Goal: Task Accomplishment & Management: Use online tool/utility

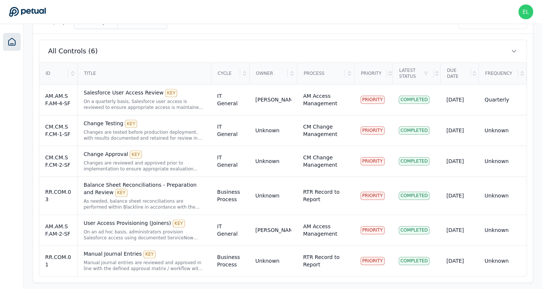
scroll to position [246, 0]
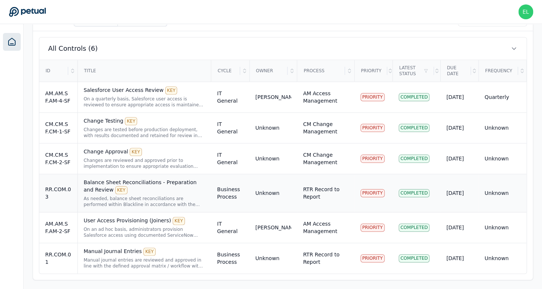
click at [160, 193] on div "Balance Sheet Reconciliations - Preparation and Review KEY" at bounding box center [144, 187] width 121 height 16
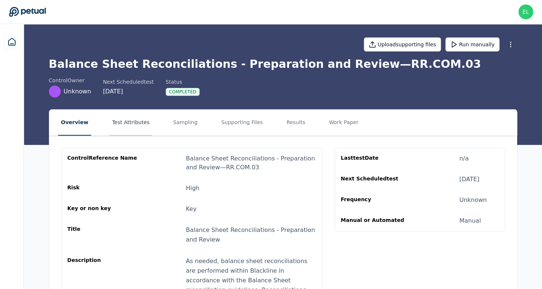
click at [124, 119] on button "Test Attributes" at bounding box center [130, 123] width 43 height 26
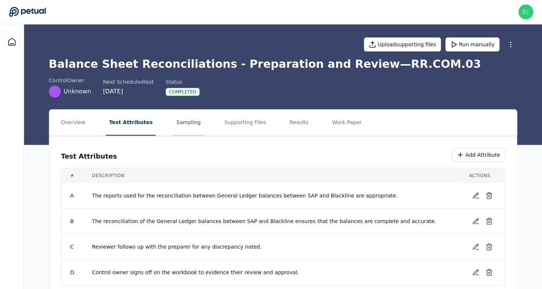
click at [183, 121] on button "Sampling" at bounding box center [188, 123] width 30 height 26
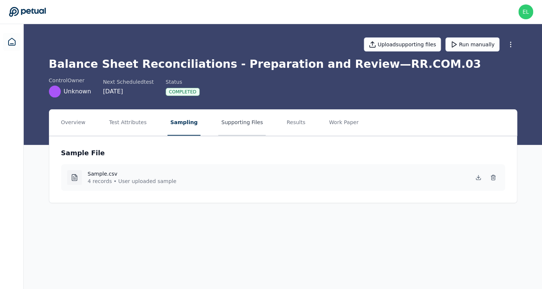
click at [240, 124] on button "Supporting Files" at bounding box center [241, 123] width 47 height 26
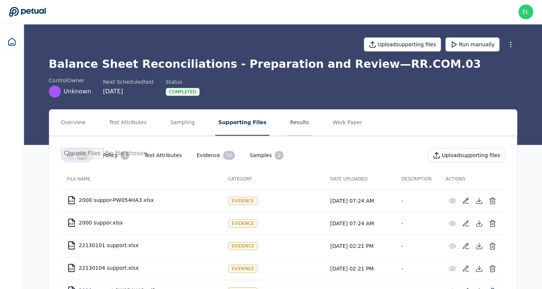
click at [288, 130] on button "Results" at bounding box center [299, 123] width 25 height 26
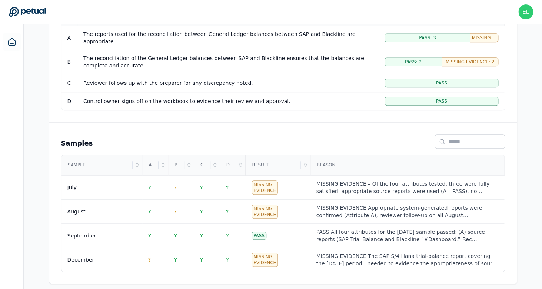
scroll to position [167, 0]
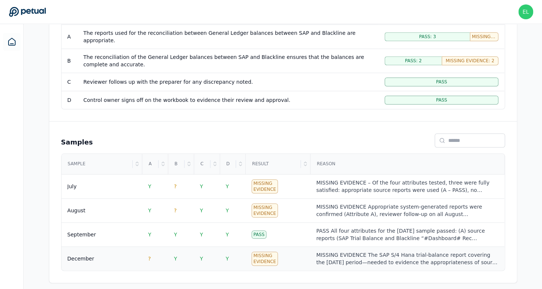
click at [409, 255] on div "MISSING EVIDENCE The SAP S/4 Hana trial-balance report covering the [DATE] peri…" at bounding box center [407, 258] width 182 height 15
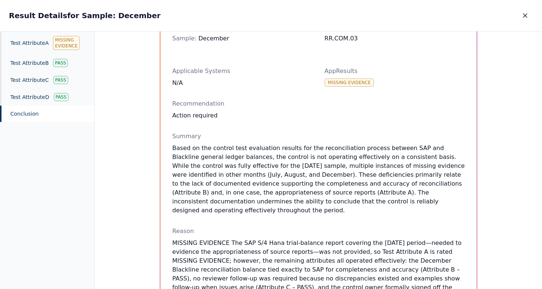
scroll to position [63, 0]
click at [35, 45] on div "Test Attribute A Missing Evidence" at bounding box center [47, 42] width 94 height 23
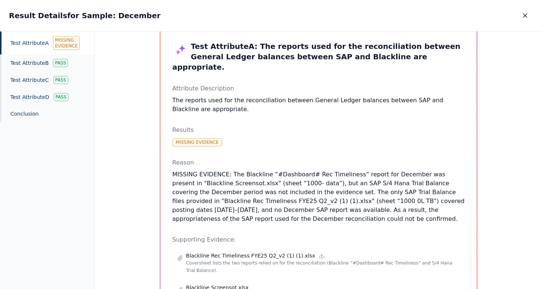
scroll to position [18, 0]
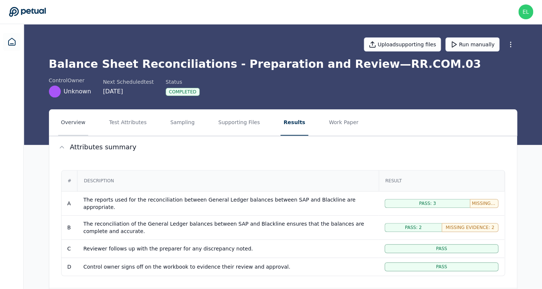
click at [69, 122] on button "Overview" at bounding box center [73, 123] width 30 height 26
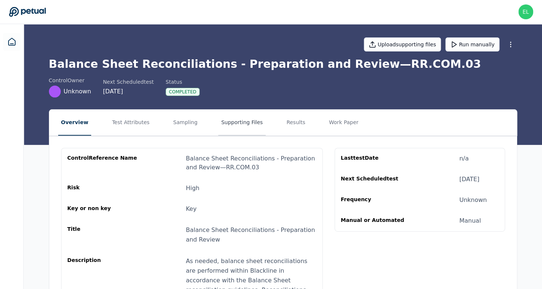
click at [244, 127] on button "Supporting Files" at bounding box center [241, 123] width 47 height 26
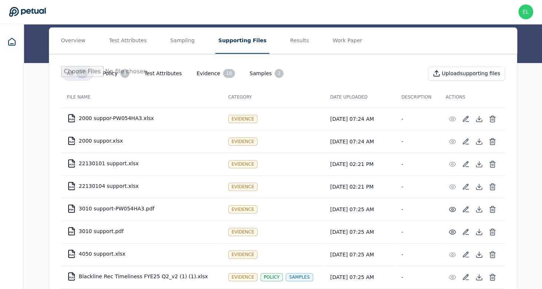
scroll to position [80, 0]
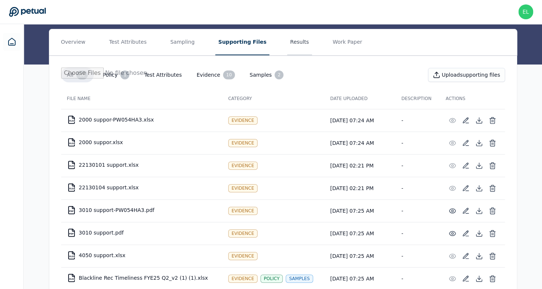
click at [291, 45] on button "Results" at bounding box center [299, 42] width 25 height 26
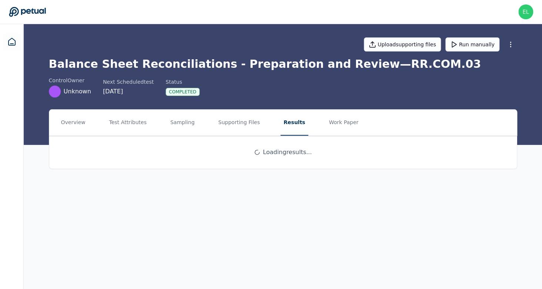
scroll to position [0, 0]
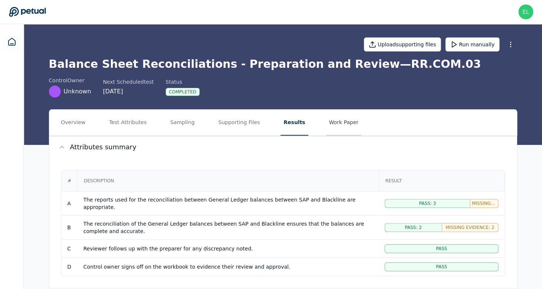
click at [340, 125] on button "Work Paper" at bounding box center [344, 123] width 36 height 26
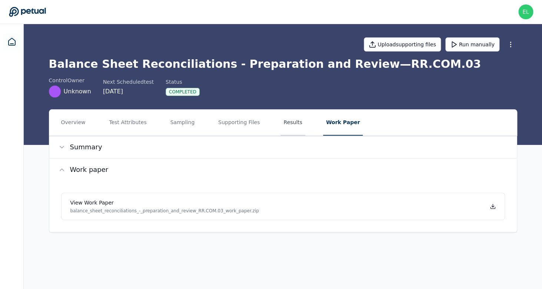
click at [297, 123] on button "Results" at bounding box center [292, 123] width 25 height 26
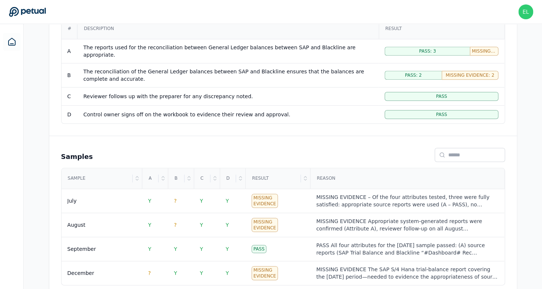
scroll to position [167, 0]
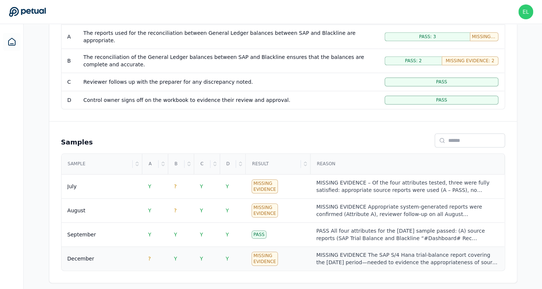
click at [141, 258] on td "December" at bounding box center [101, 259] width 81 height 24
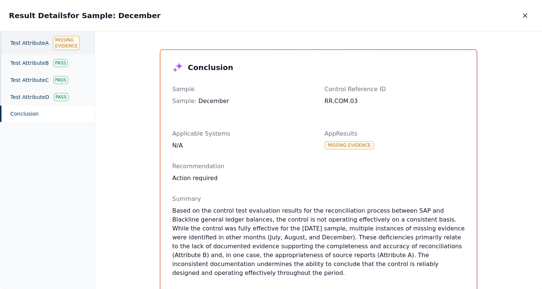
click at [34, 43] on div "Test Attribute A Missing Evidence" at bounding box center [47, 42] width 94 height 23
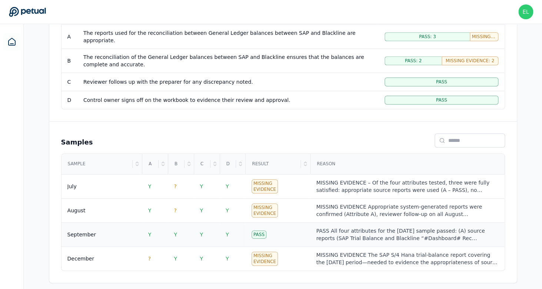
click at [123, 236] on td "September" at bounding box center [101, 235] width 81 height 24
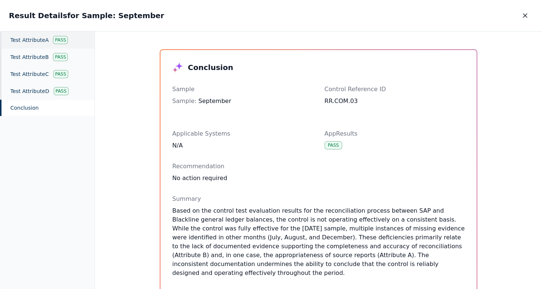
click at [37, 41] on div "Test Attribute A Pass" at bounding box center [47, 39] width 94 height 17
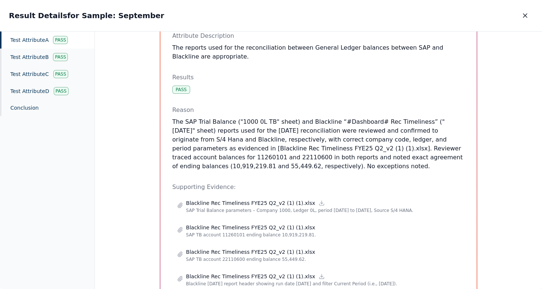
scroll to position [72, 0]
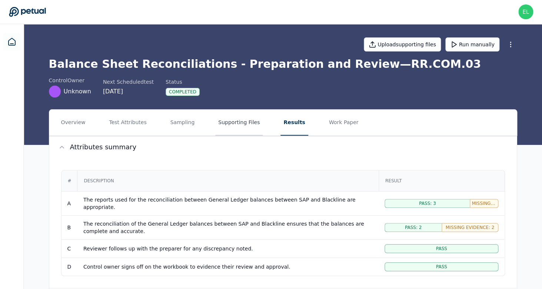
click at [226, 128] on button "Supporting Files" at bounding box center [238, 123] width 47 height 26
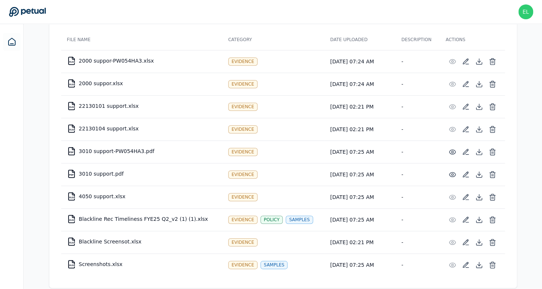
scroll to position [150, 0]
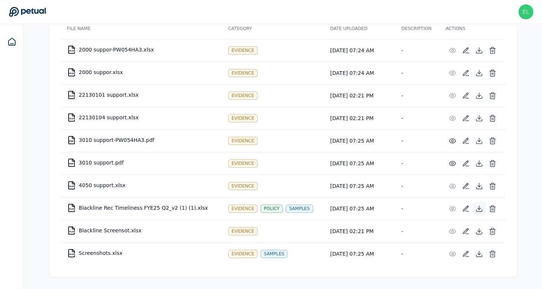
click at [480, 209] on icon at bounding box center [478, 208] width 3 height 1
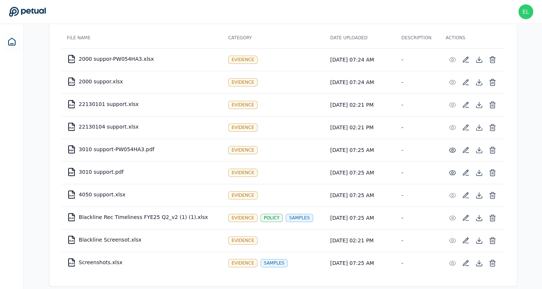
scroll to position [139, 0]
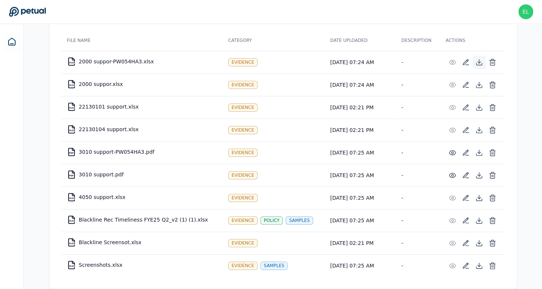
click at [480, 63] on icon at bounding box center [478, 62] width 7 height 7
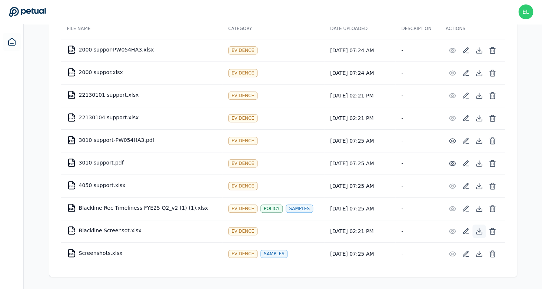
click at [479, 232] on icon at bounding box center [478, 230] width 7 height 7
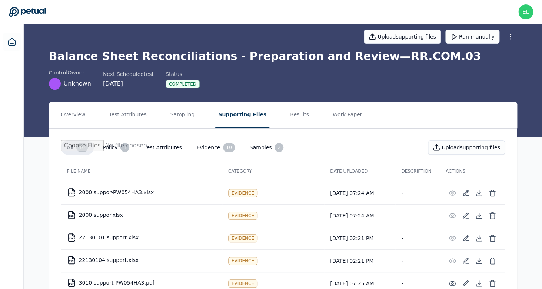
scroll to position [0, 0]
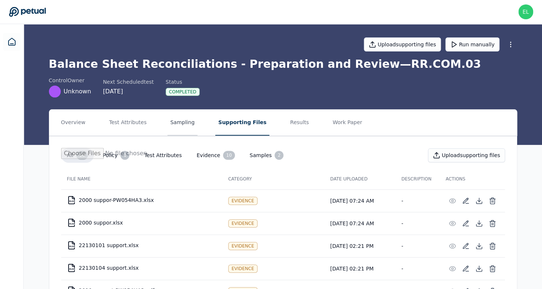
click at [190, 123] on button "Sampling" at bounding box center [182, 123] width 30 height 26
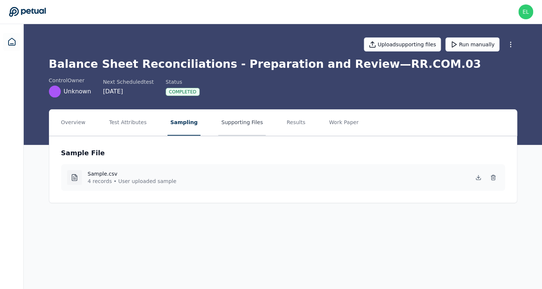
click at [249, 129] on button "Supporting Files" at bounding box center [241, 123] width 47 height 26
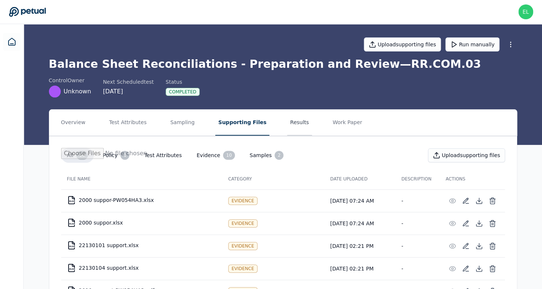
click at [287, 128] on button "Results" at bounding box center [299, 123] width 25 height 26
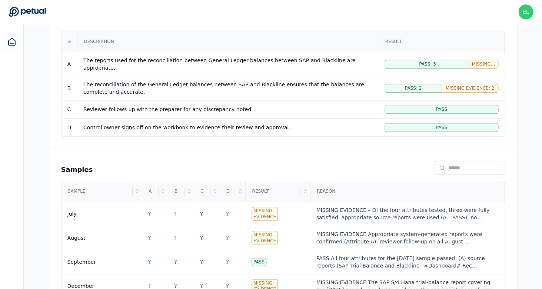
scroll to position [167, 0]
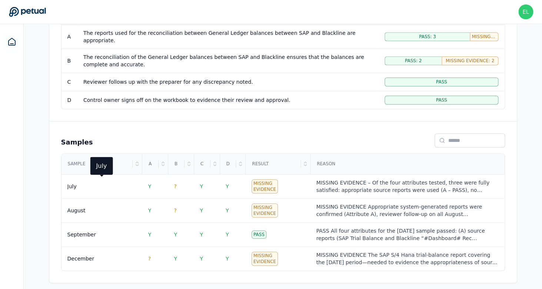
click at [99, 174] on div "July July" at bounding box center [101, 166] width 23 height 18
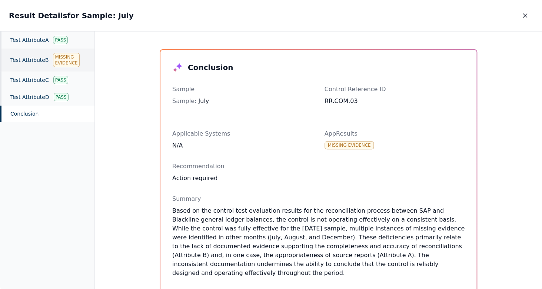
click at [23, 58] on div "Test Attribute B Missing Evidence" at bounding box center [47, 60] width 94 height 23
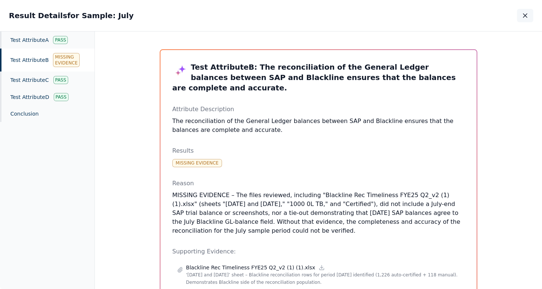
click at [528, 15] on icon "button" at bounding box center [524, 15] width 7 height 7
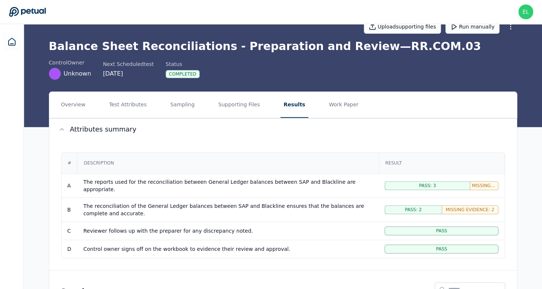
scroll to position [6, 0]
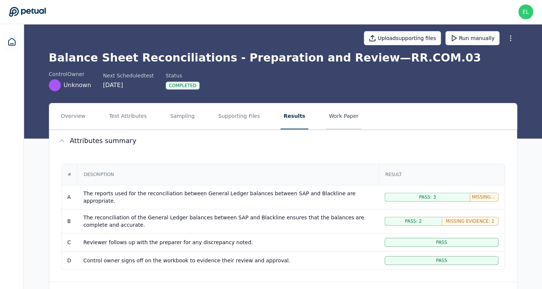
click at [326, 118] on button "Work Paper" at bounding box center [344, 116] width 36 height 26
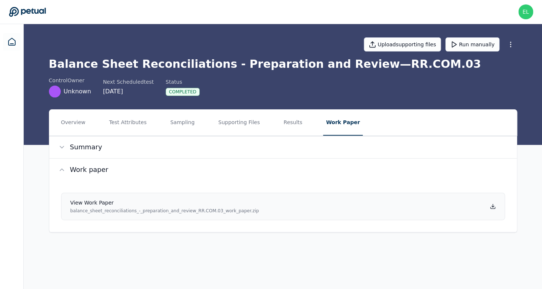
click at [494, 203] on link "View work paper balance_sheet_reconciliations_-_preparation_and_review_RR.COM.0…" at bounding box center [283, 206] width 444 height 27
click at [298, 130] on button "Results" at bounding box center [292, 123] width 25 height 26
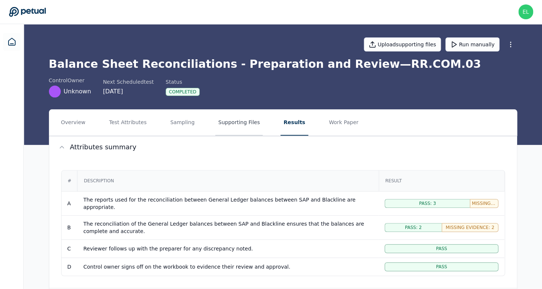
click at [247, 127] on button "Supporting Files" at bounding box center [238, 123] width 47 height 26
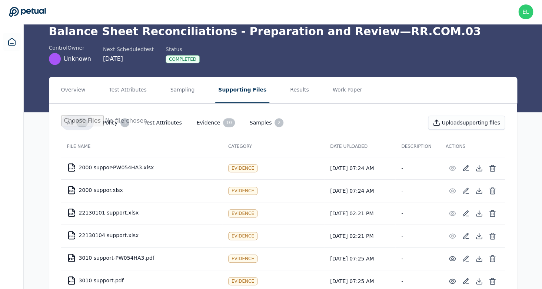
scroll to position [150, 0]
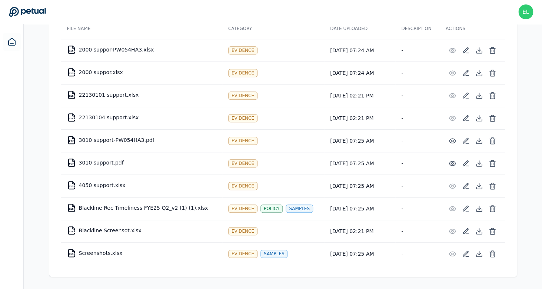
click at [157, 202] on td "XLSX Blackline Rec Timeliness FYE25 Q2_v2 (1) (1).xlsx" at bounding box center [141, 208] width 161 height 18
click at [154, 214] on td "XLSX Blackline Rec Timeliness FYE25 Q2_v2 (1) (1).xlsx" at bounding box center [141, 208] width 161 height 18
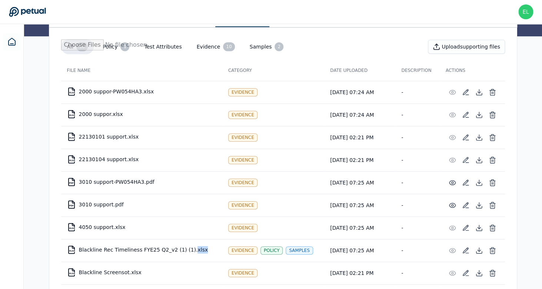
scroll to position [0, 0]
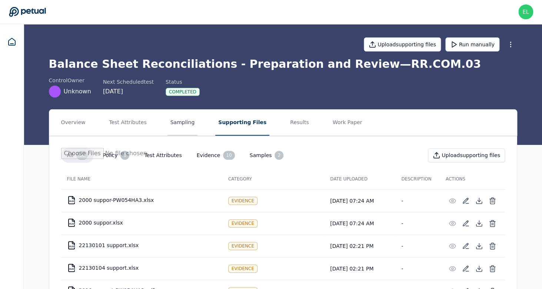
click at [184, 121] on button "Sampling" at bounding box center [182, 123] width 30 height 26
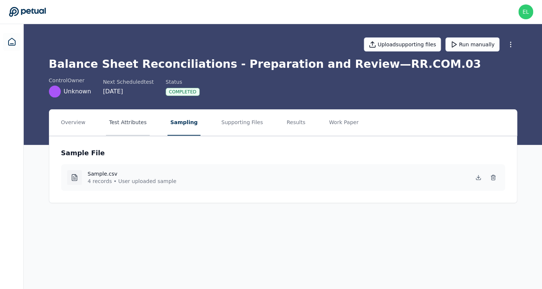
click at [144, 126] on button "Test Attributes" at bounding box center [127, 123] width 43 height 26
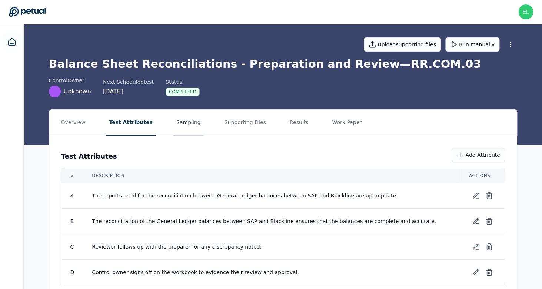
click at [184, 125] on button "Sampling" at bounding box center [188, 123] width 30 height 26
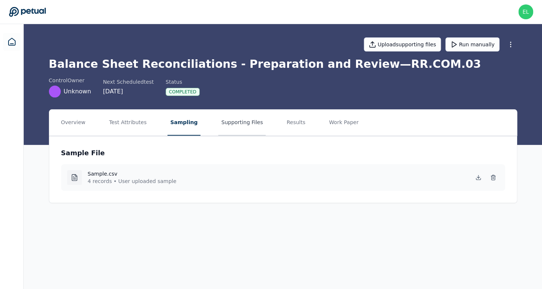
click at [226, 130] on button "Supporting Files" at bounding box center [241, 123] width 47 height 26
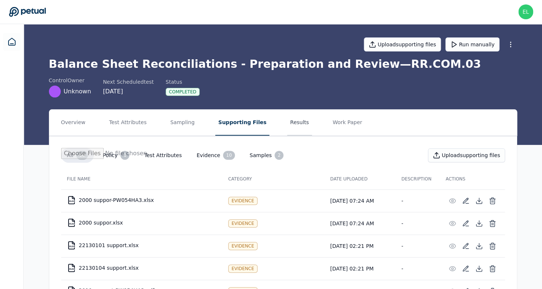
click at [292, 122] on button "Results" at bounding box center [299, 123] width 25 height 26
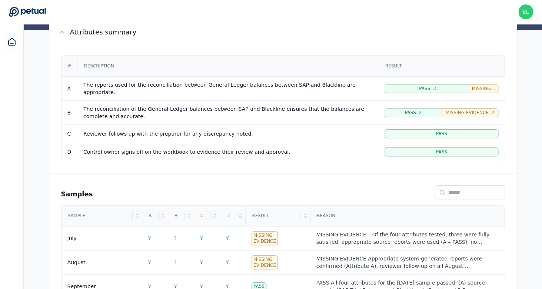
scroll to position [167, 0]
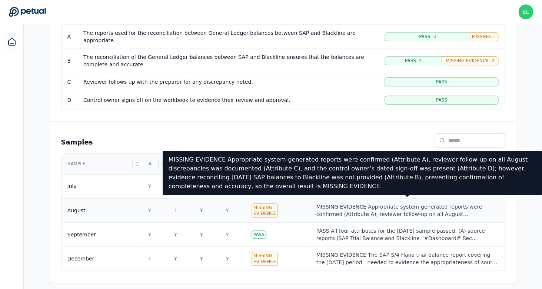
click at [389, 210] on div "MISSING EVIDENCE Appropriate system-generated reports were confirmed (Attribute…" at bounding box center [407, 210] width 182 height 15
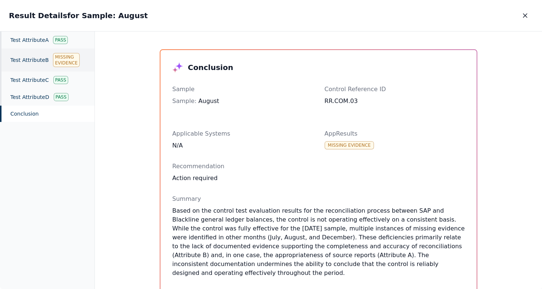
click at [39, 56] on div "Test Attribute B Missing Evidence" at bounding box center [47, 60] width 94 height 23
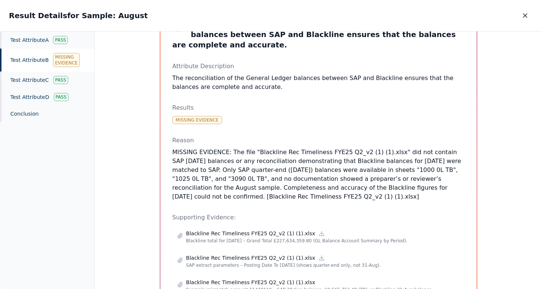
scroll to position [44, 0]
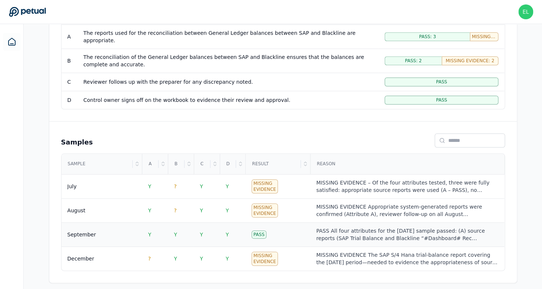
click at [127, 233] on td "September" at bounding box center [101, 235] width 81 height 24
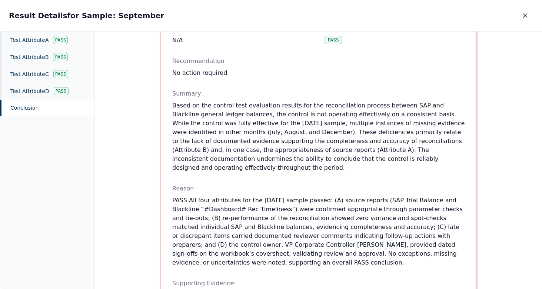
scroll to position [105, 0]
click at [30, 55] on div "Test Attribute B Pass" at bounding box center [47, 57] width 94 height 17
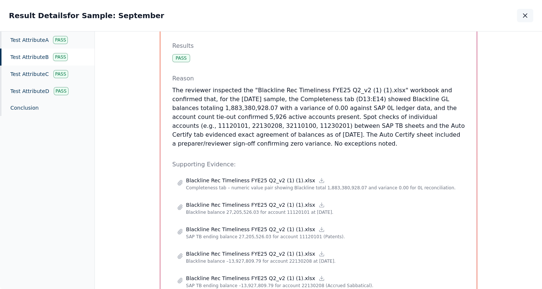
click at [528, 17] on icon "button" at bounding box center [524, 15] width 7 height 7
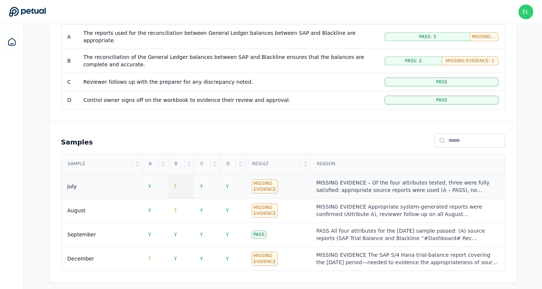
click at [175, 183] on span "?" at bounding box center [175, 186] width 3 height 6
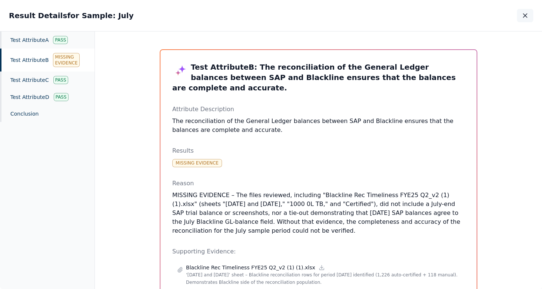
click at [527, 16] on icon "button" at bounding box center [524, 15] width 7 height 7
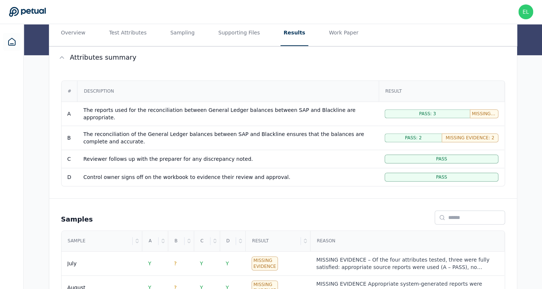
scroll to position [62, 0]
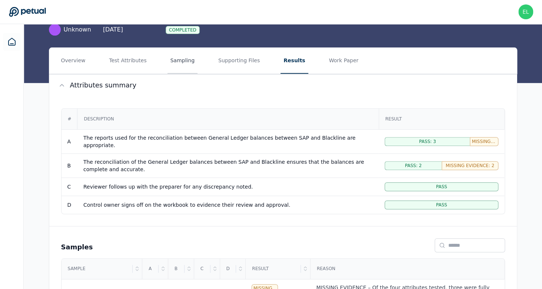
click at [184, 61] on button "Sampling" at bounding box center [182, 61] width 30 height 26
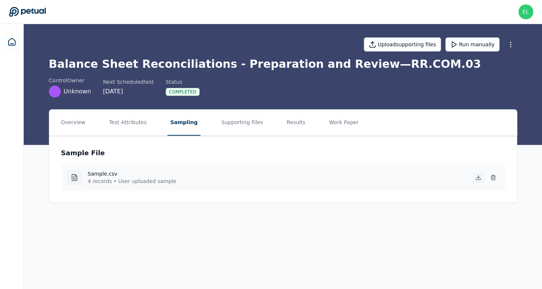
click at [477, 177] on icon at bounding box center [478, 177] width 6 height 6
click at [494, 179] on icon at bounding box center [492, 178] width 3 height 4
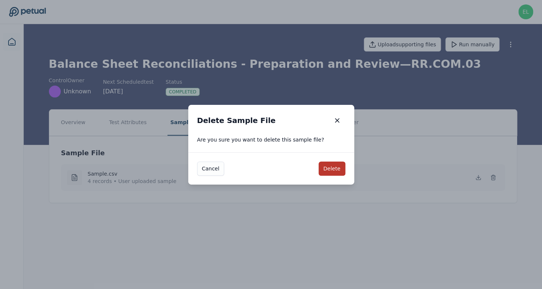
click at [339, 170] on button "Delete" at bounding box center [332, 168] width 27 height 14
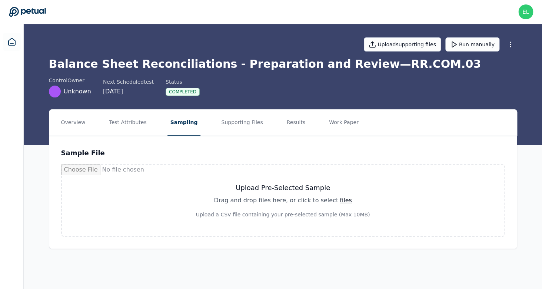
click at [340, 201] on div "files" at bounding box center [346, 200] width 12 height 9
type input "**********"
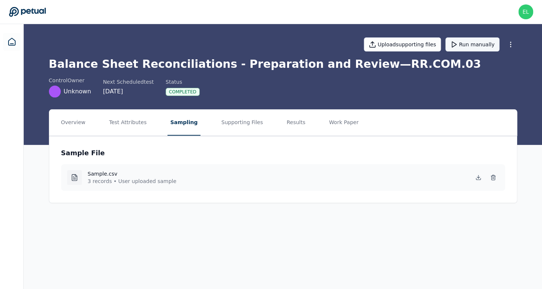
click at [469, 43] on button "Run manually" at bounding box center [472, 44] width 54 height 14
